Goal: Transaction & Acquisition: Purchase product/service

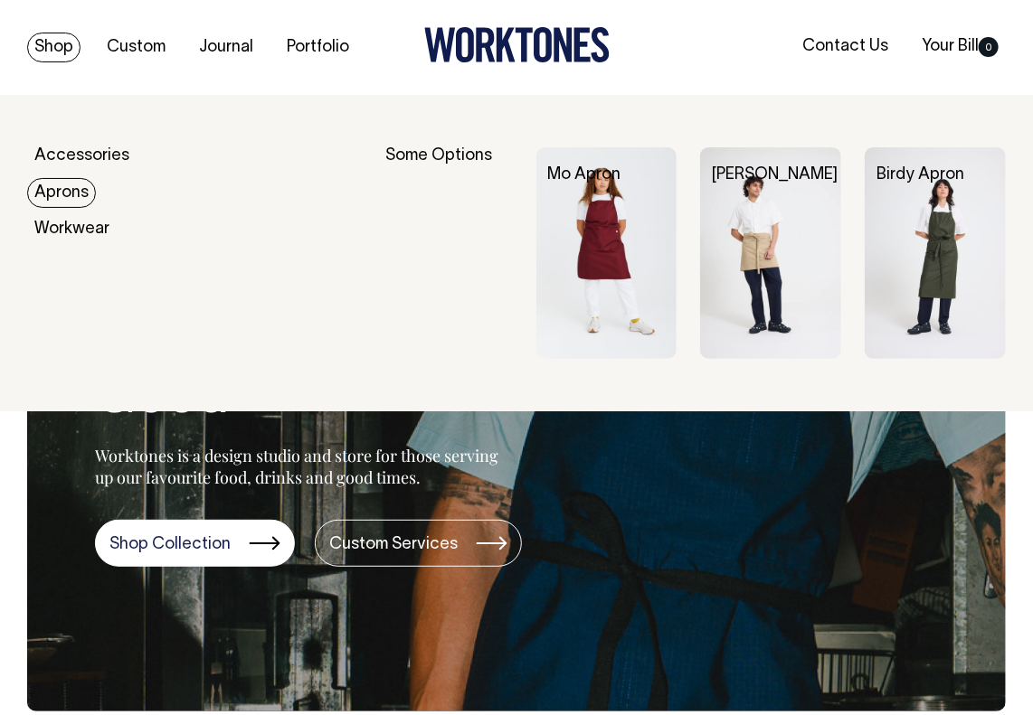
click at [68, 188] on link "Aprons" at bounding box center [61, 193] width 69 height 30
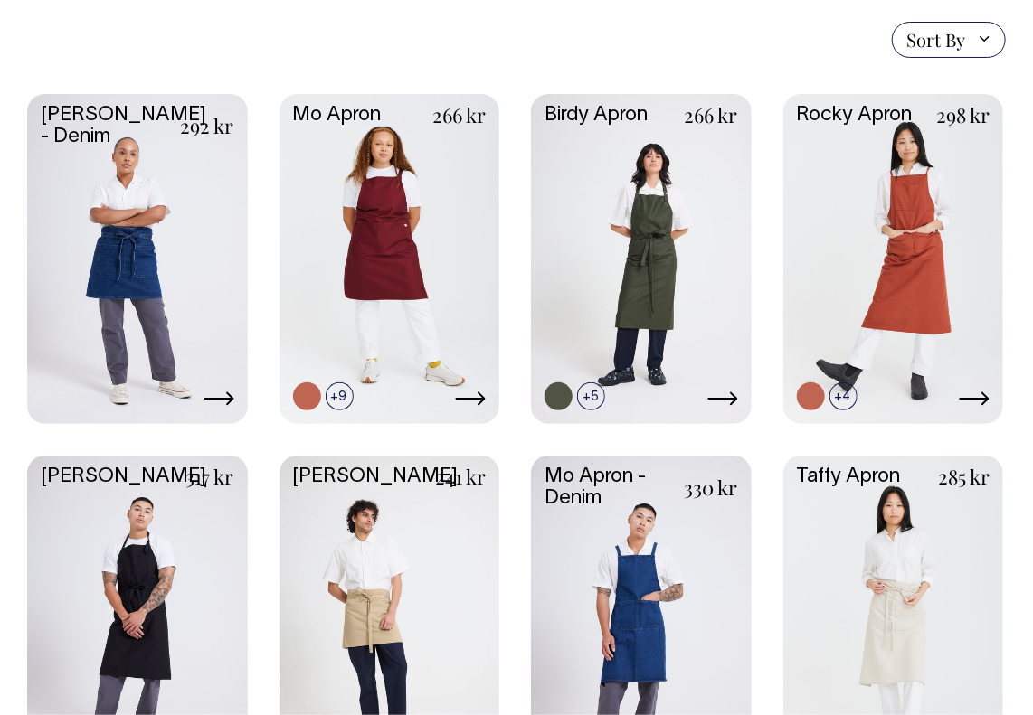
scroll to position [452, 0]
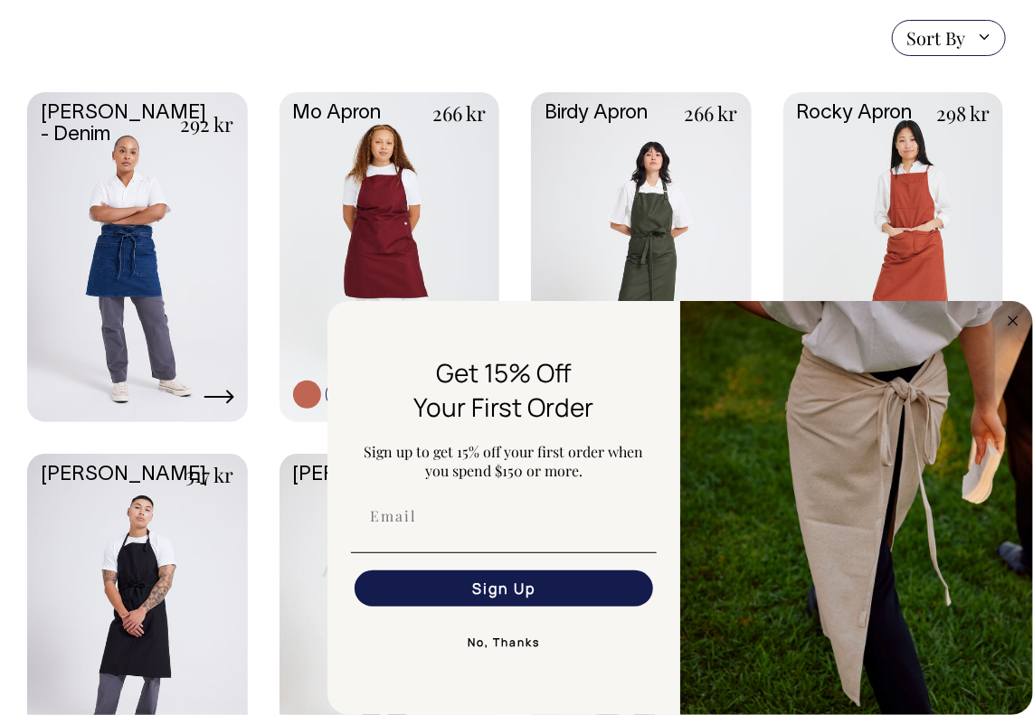
click at [897, 213] on link at bounding box center [893, 255] width 221 height 326
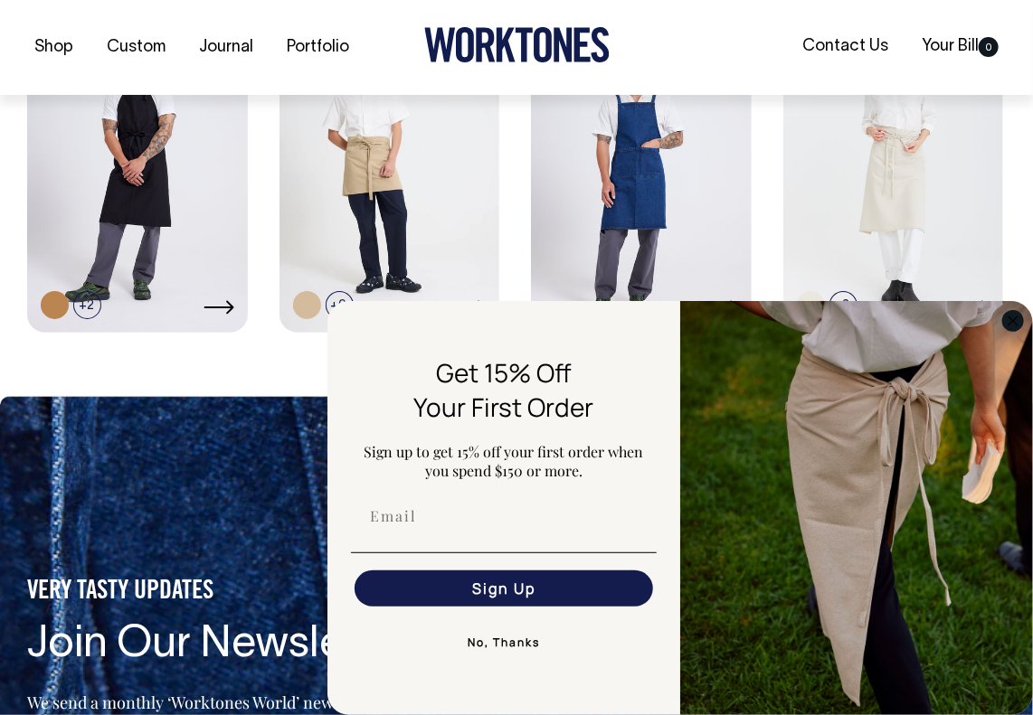
scroll to position [904, 0]
click at [1017, 323] on circle "Close dialog" at bounding box center [1013, 320] width 21 height 21
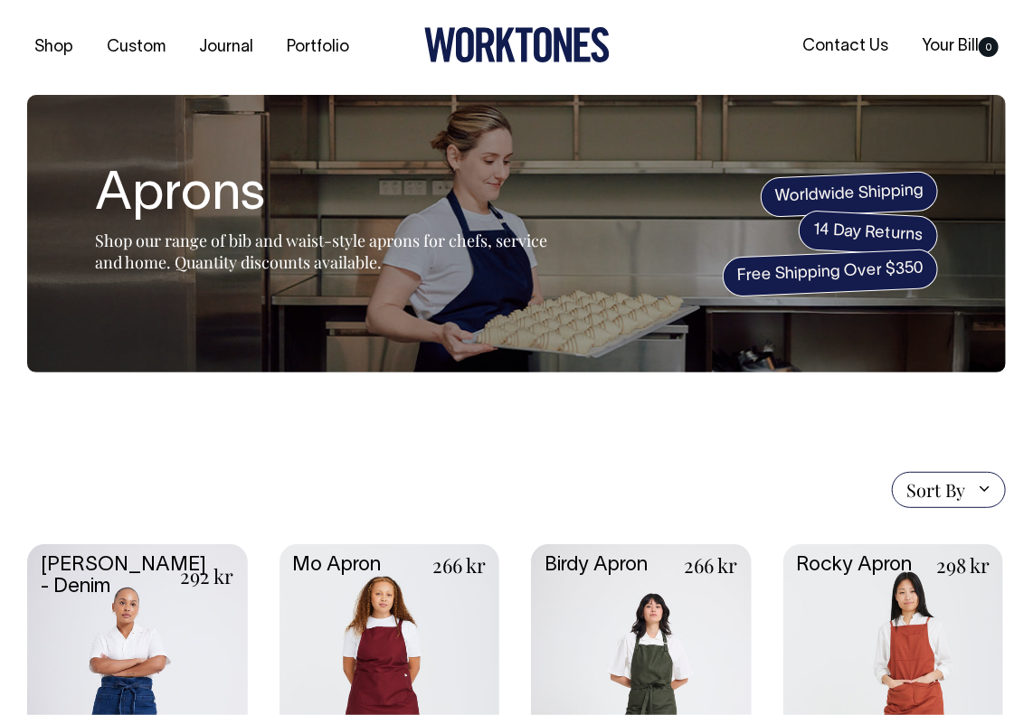
scroll to position [0, 0]
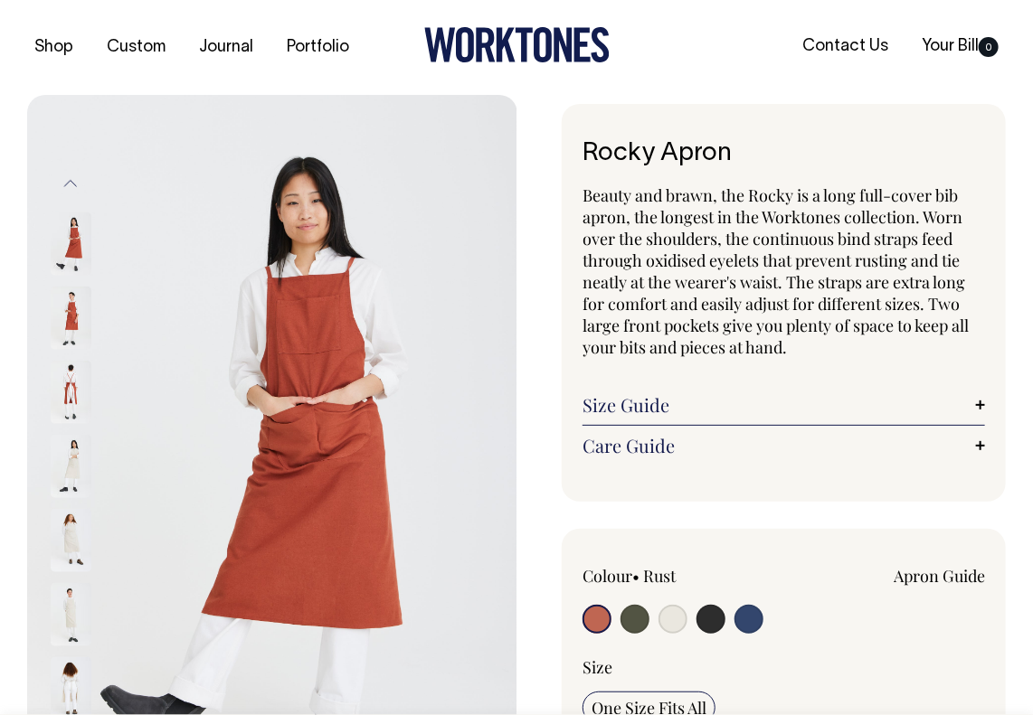
click at [82, 321] on img at bounding box center [71, 317] width 41 height 63
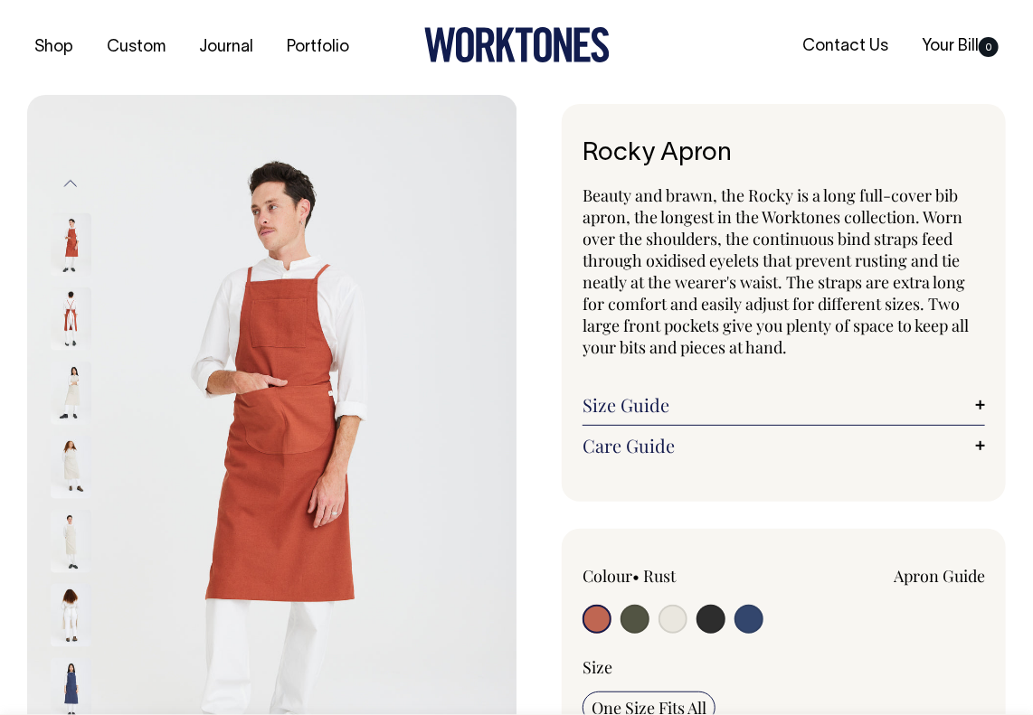
click at [61, 393] on img at bounding box center [71, 392] width 41 height 63
